Goal: Information Seeking & Learning: Learn about a topic

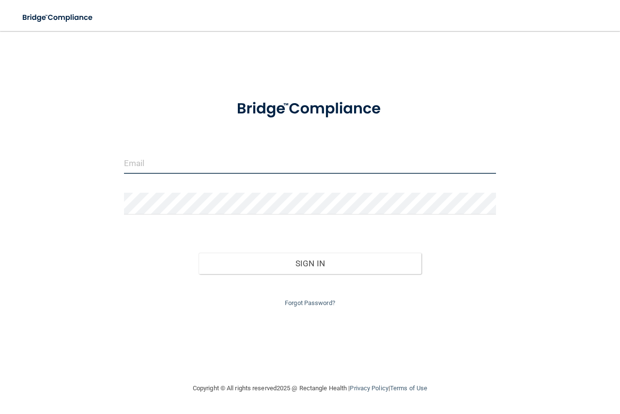
click at [222, 162] on input "email" at bounding box center [310, 163] width 372 height 22
type input "[PERSON_NAME][EMAIL_ADDRESS][PERSON_NAME][DOMAIN_NAME]"
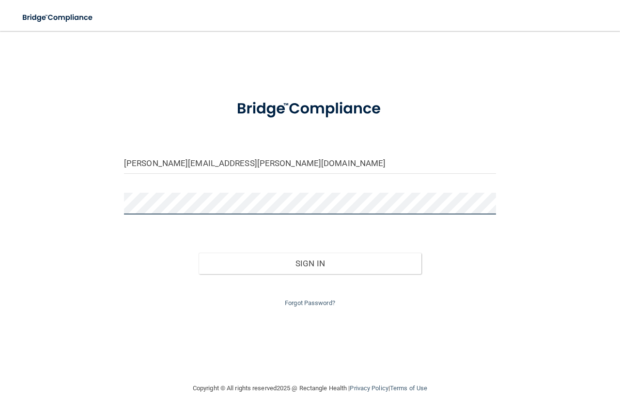
click at [198, 253] on button "Sign In" at bounding box center [309, 263] width 223 height 21
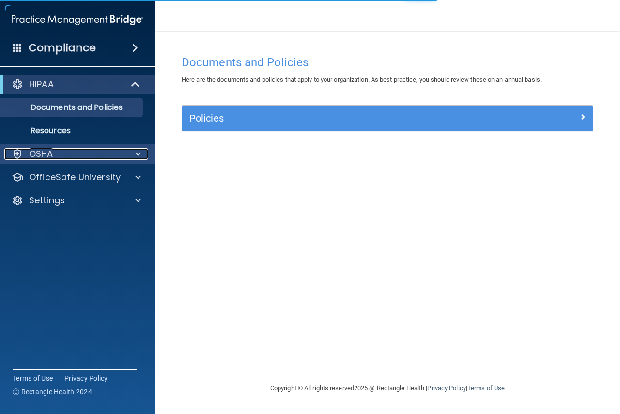
click at [138, 149] on span at bounding box center [138, 154] width 6 height 12
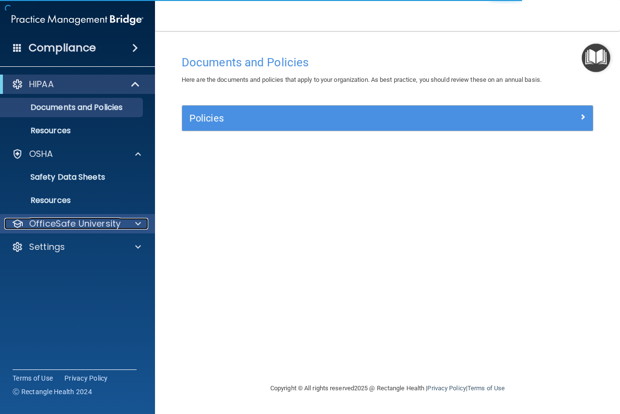
click at [138, 223] on span at bounding box center [138, 224] width 6 height 12
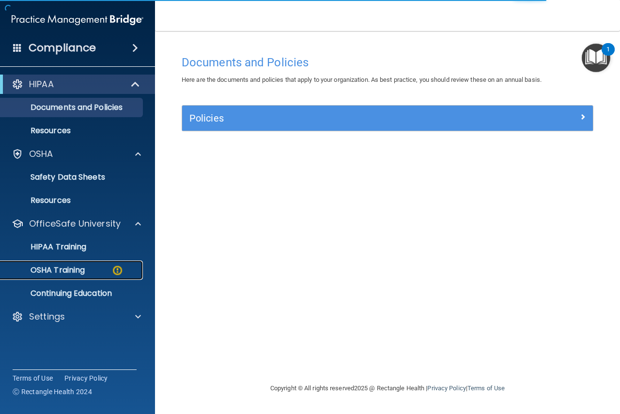
click at [101, 274] on div "OSHA Training" at bounding box center [72, 270] width 132 height 10
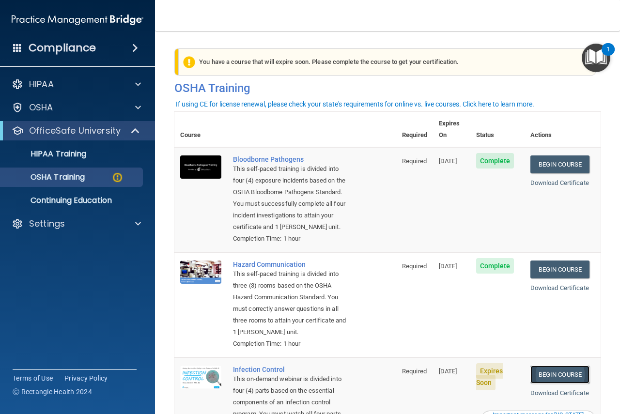
click at [562, 383] on link "Begin Course" at bounding box center [559, 374] width 59 height 18
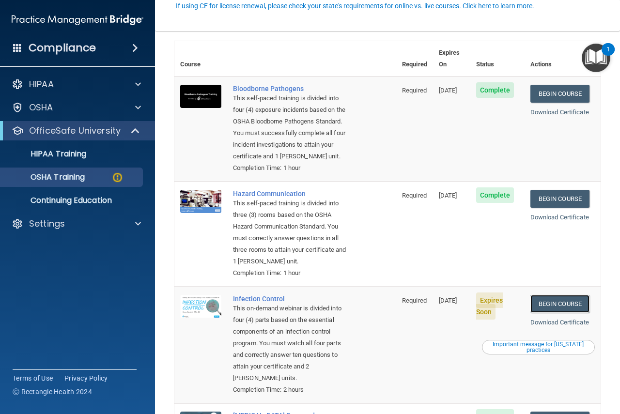
scroll to position [194, 0]
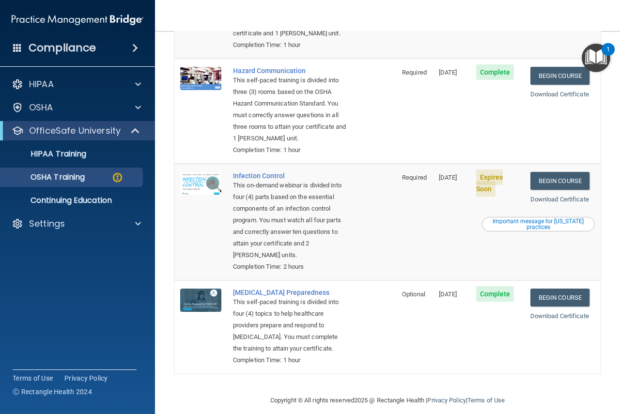
click at [517, 230] on div "Important message for California practices" at bounding box center [538, 224] width 110 height 12
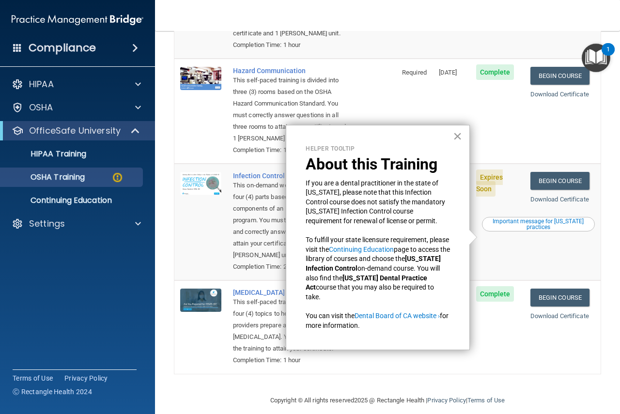
click at [457, 133] on button "×" at bounding box center [457, 135] width 9 height 15
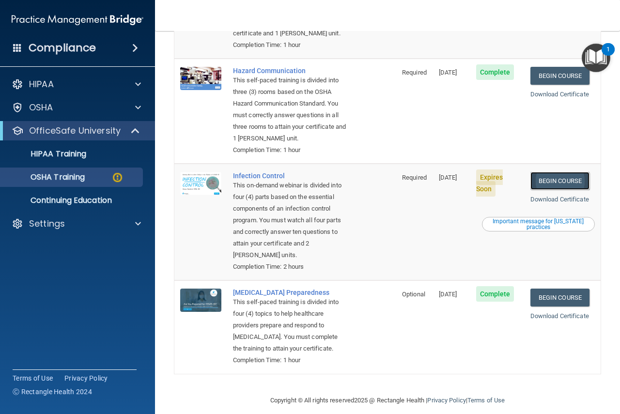
click at [557, 190] on link "Begin Course" at bounding box center [559, 181] width 59 height 18
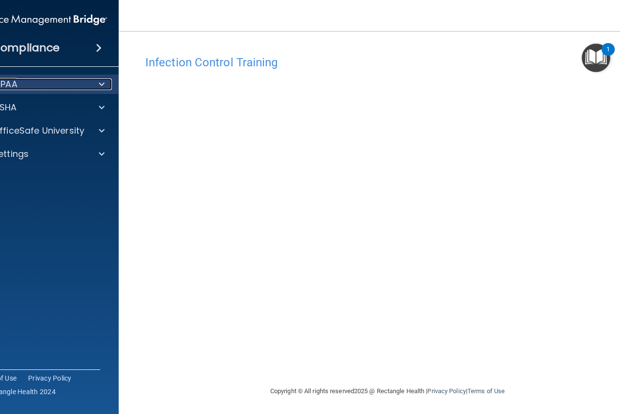
click at [99, 82] on span at bounding box center [102, 84] width 6 height 12
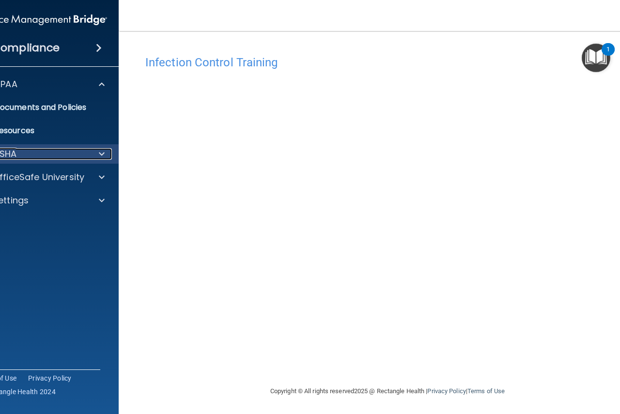
click at [99, 153] on span at bounding box center [102, 154] width 6 height 12
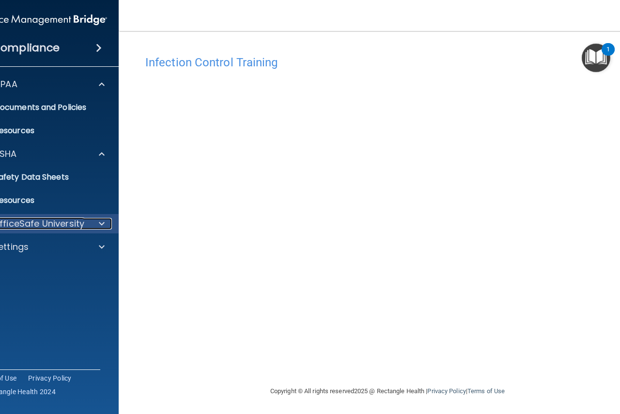
click at [99, 223] on span at bounding box center [102, 224] width 6 height 12
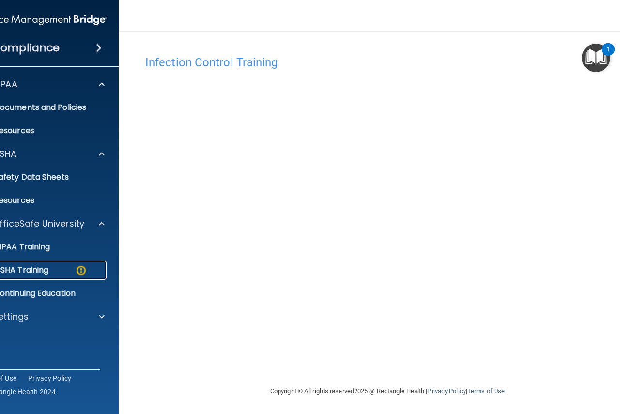
click at [78, 272] on img at bounding box center [81, 270] width 12 height 12
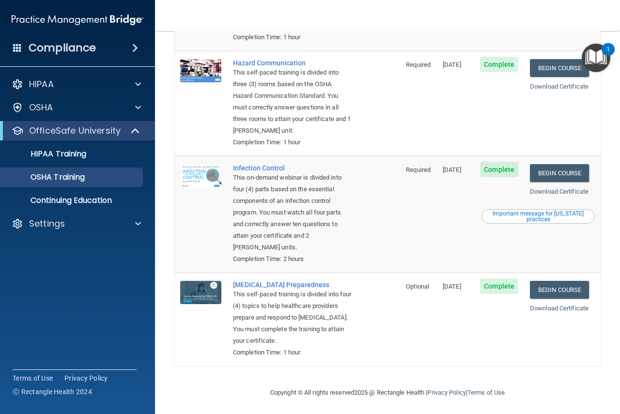
scroll to position [179, 0]
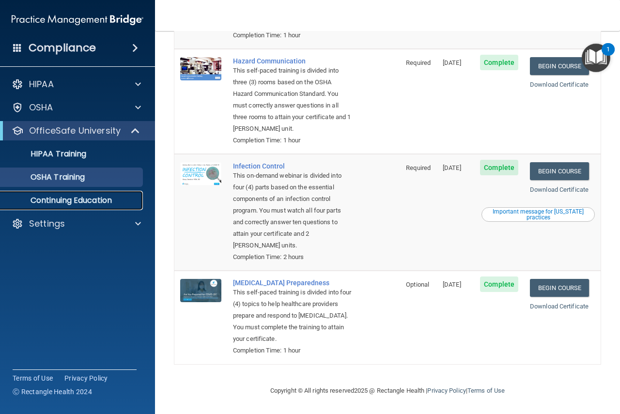
click at [89, 204] on p "Continuing Education" at bounding box center [72, 201] width 132 height 10
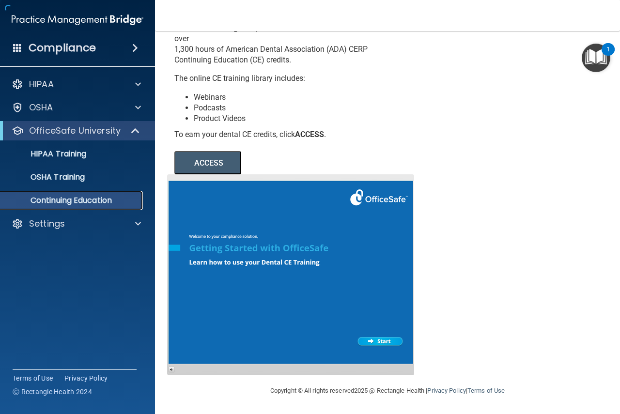
scroll to position [67, 0]
click at [76, 180] on p "OSHA Training" at bounding box center [45, 177] width 78 height 10
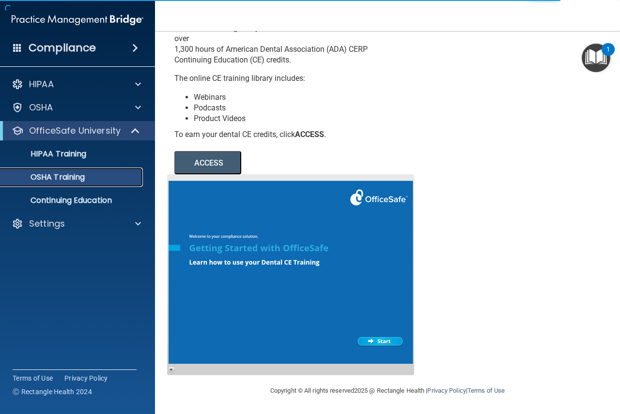
scroll to position [179, 0]
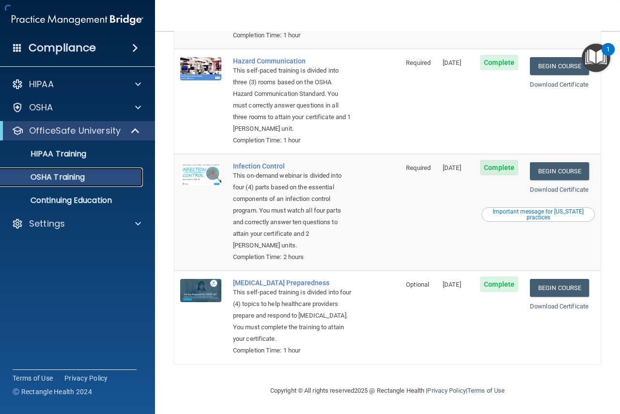
click at [92, 176] on div "OSHA Training" at bounding box center [72, 177] width 132 height 10
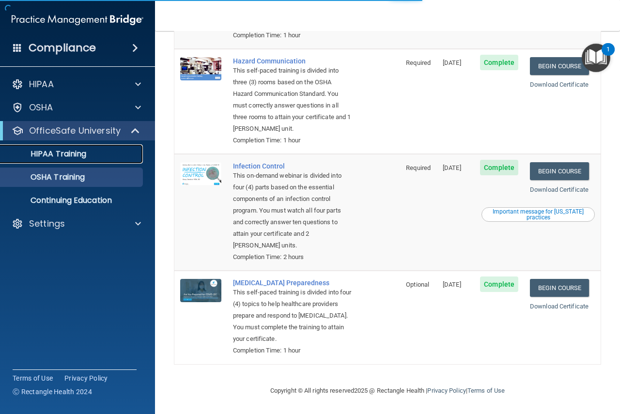
click at [76, 156] on p "HIPAA Training" at bounding box center [46, 154] width 80 height 10
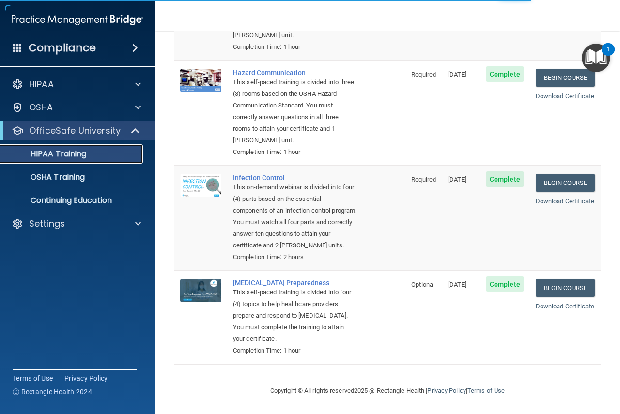
scroll to position [360, 0]
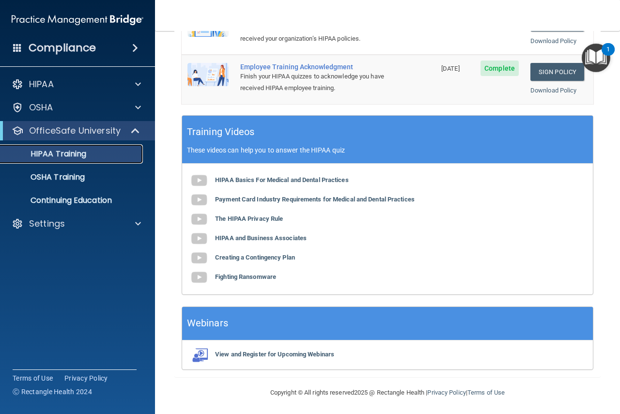
click at [78, 154] on p "HIPAA Training" at bounding box center [46, 154] width 80 height 10
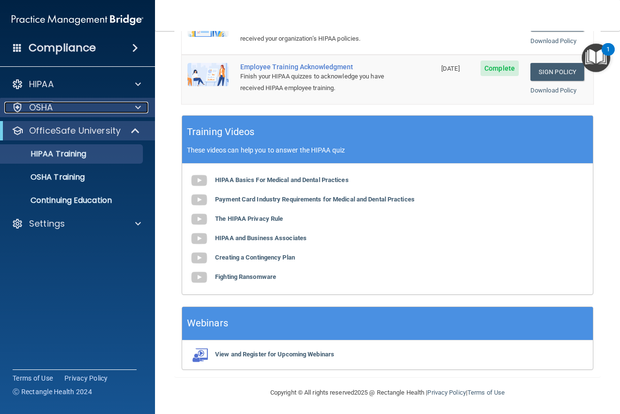
click at [139, 106] on span at bounding box center [138, 108] width 6 height 12
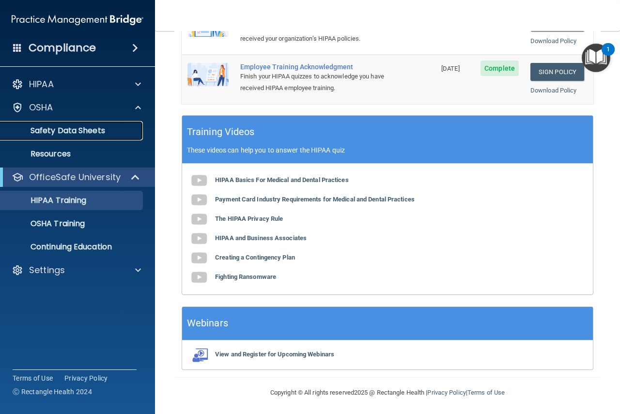
click at [102, 131] on p "Safety Data Sheets" at bounding box center [72, 131] width 132 height 10
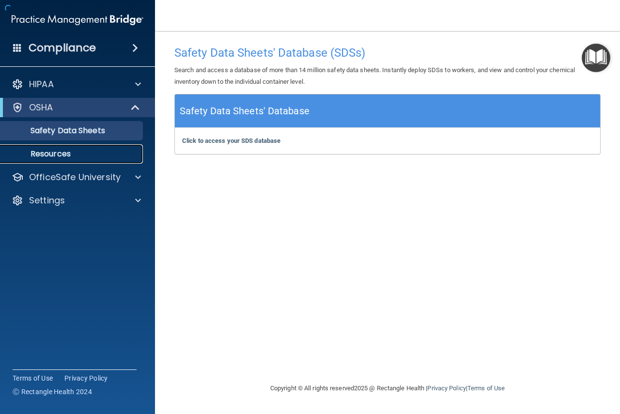
click at [71, 152] on p "Resources" at bounding box center [72, 154] width 132 height 10
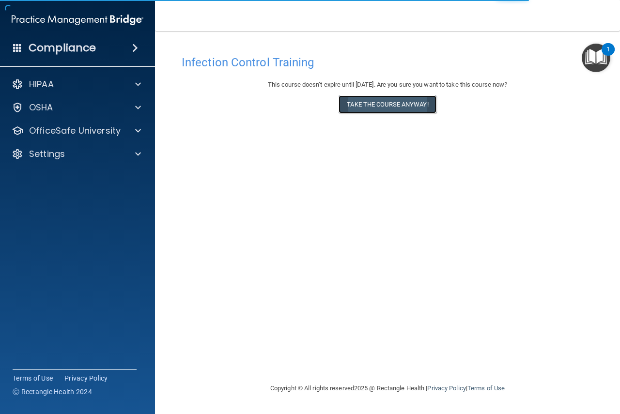
click at [376, 107] on button "Take the course anyway!" at bounding box center [386, 104] width 97 height 18
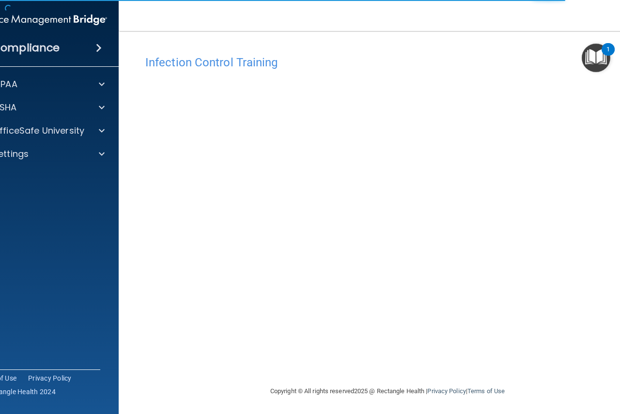
scroll to position [0, 0]
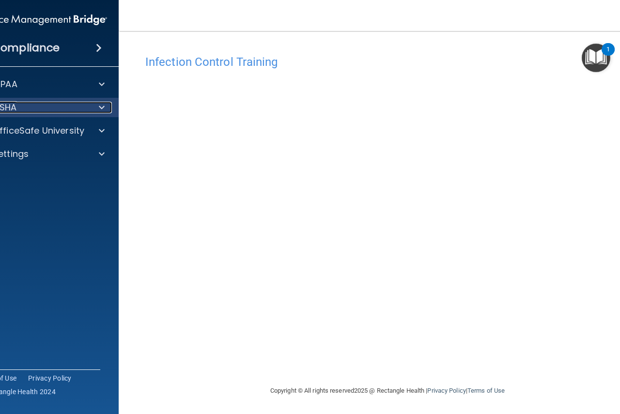
click at [45, 107] on div "OSHA" at bounding box center [28, 108] width 120 height 12
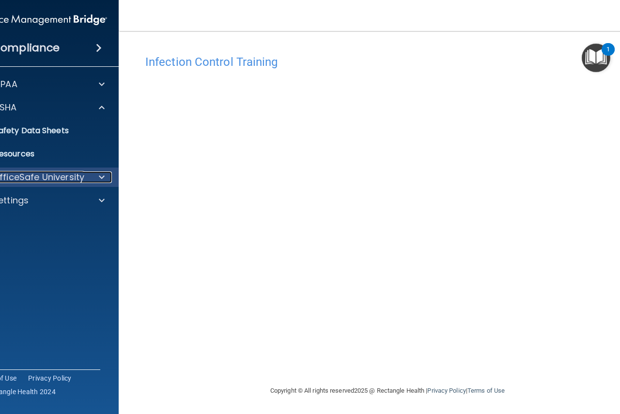
click at [73, 179] on p "OfficeSafe University" at bounding box center [38, 177] width 91 height 12
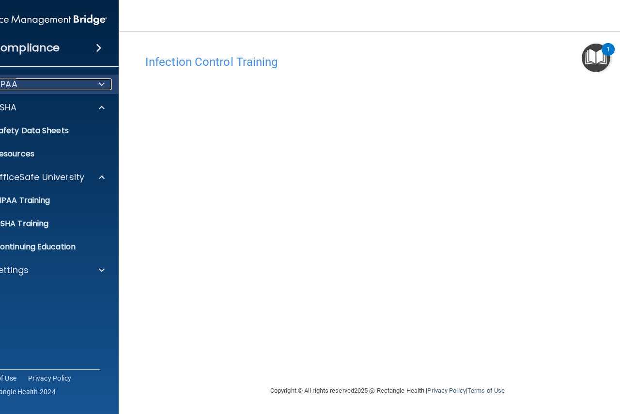
click at [101, 84] on div at bounding box center [100, 84] width 24 height 12
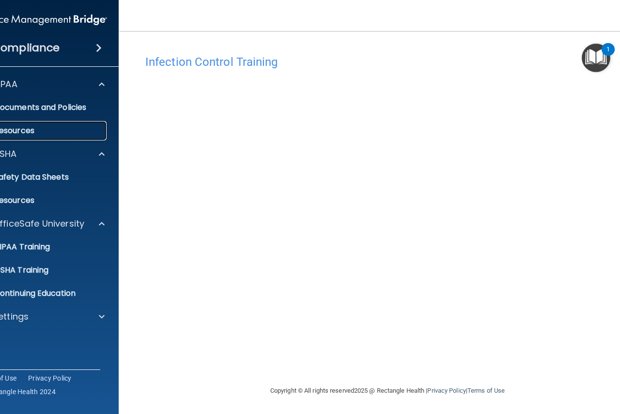
click at [28, 133] on p "Resources" at bounding box center [36, 131] width 132 height 10
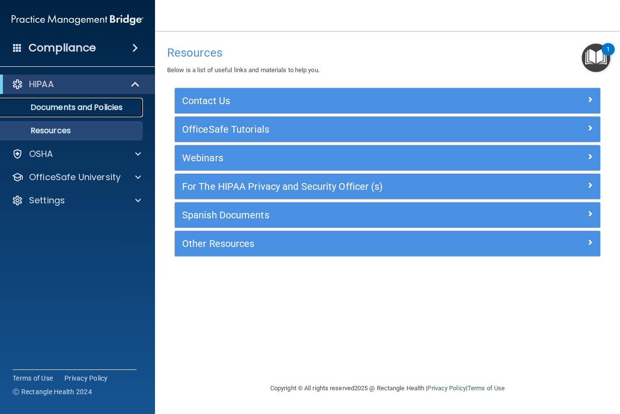
click at [71, 110] on p "Documents and Policies" at bounding box center [72, 108] width 132 height 10
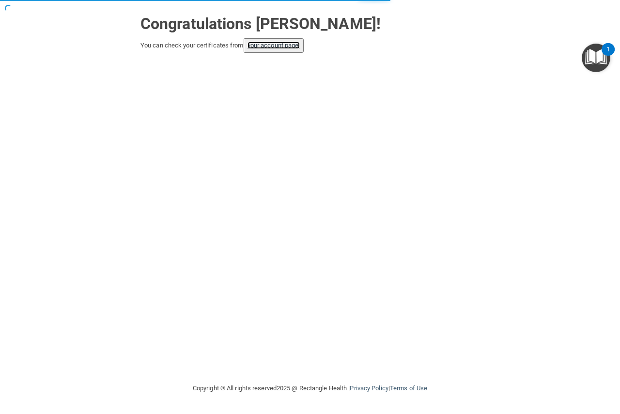
click at [290, 46] on link "your account page!" at bounding box center [273, 45] width 53 height 7
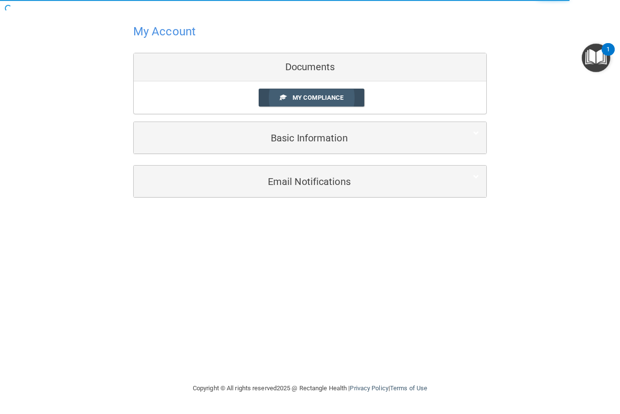
click at [322, 99] on span "My Compliance" at bounding box center [317, 97] width 51 height 7
click at [332, 96] on span "My Compliance" at bounding box center [317, 97] width 51 height 7
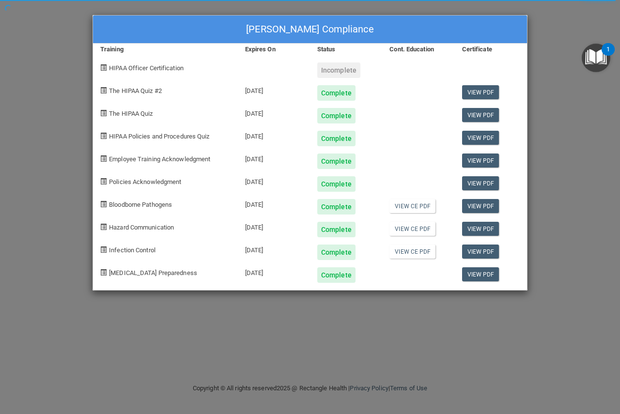
click at [346, 68] on div "Incomplete" at bounding box center [338, 69] width 43 height 15
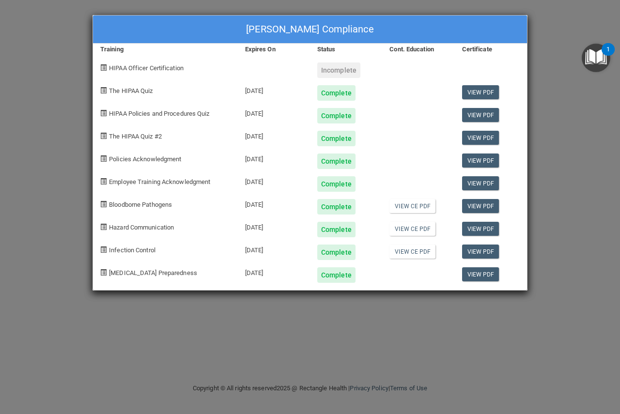
click at [352, 72] on div "Incomplete" at bounding box center [338, 69] width 43 height 15
click at [350, 71] on div "Incomplete" at bounding box center [338, 69] width 43 height 15
click at [563, 137] on div "[PERSON_NAME] Compliance Training Expires On Status Cont. Education Certificate…" at bounding box center [310, 207] width 620 height 414
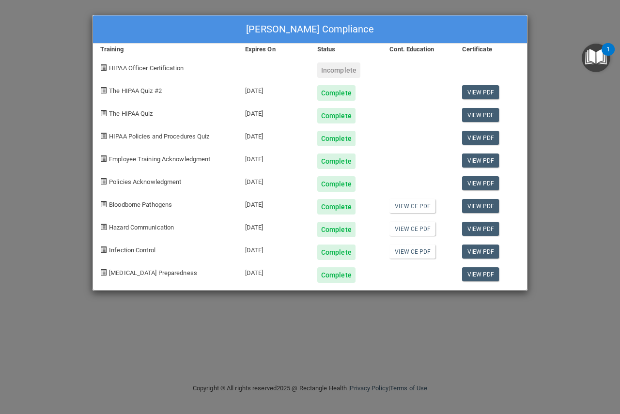
click at [563, 137] on div "[PERSON_NAME] Compliance Training Expires On Status Cont. Education Certificate…" at bounding box center [310, 207] width 620 height 414
